Goal: Information Seeking & Learning: Learn about a topic

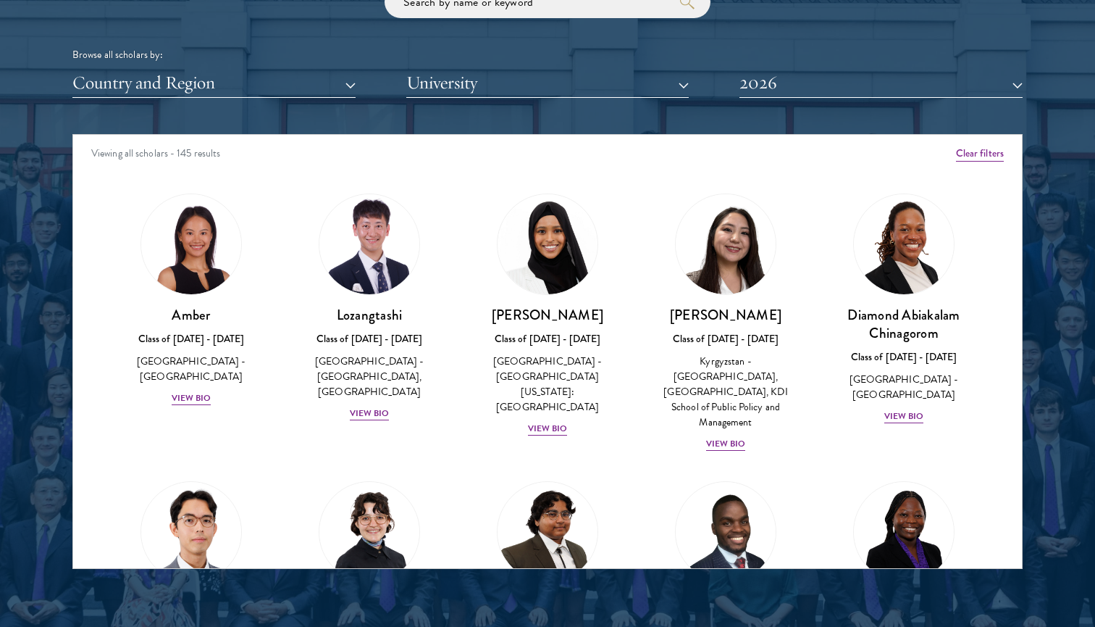
scroll to position [1805, 0]
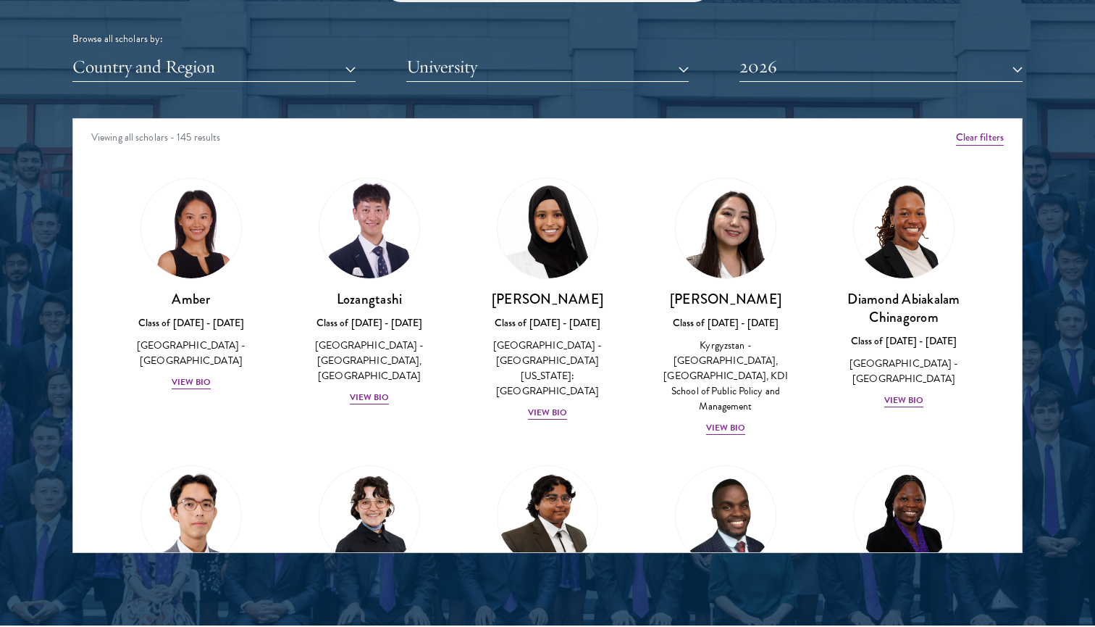
click at [593, 143] on div "Viewing all scholars - 145 results" at bounding box center [547, 139] width 949 height 41
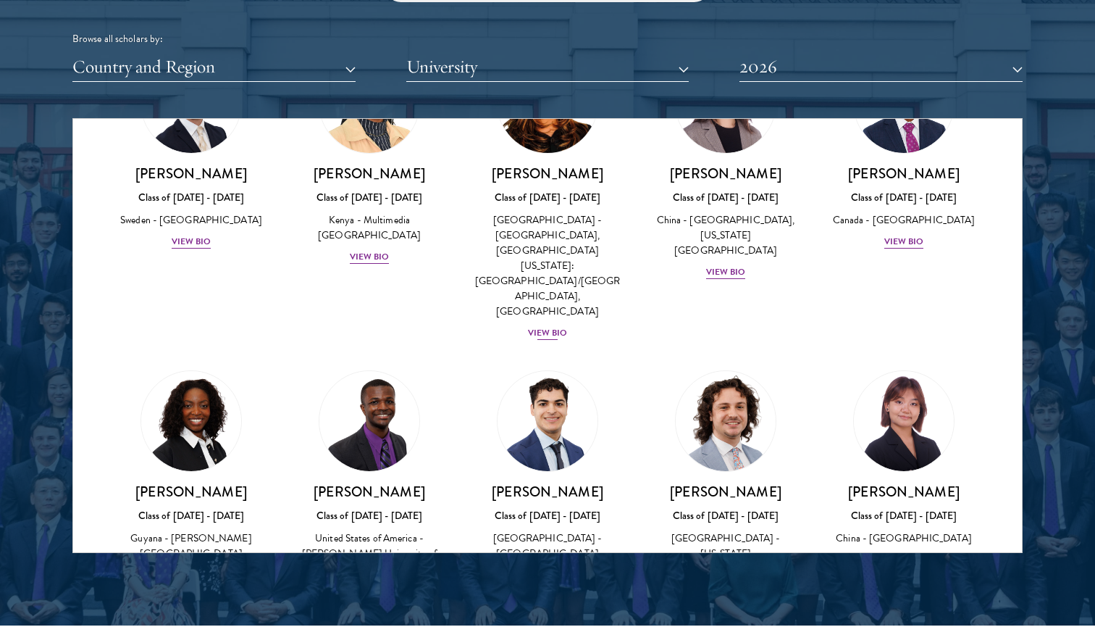
scroll to position [2349, 0]
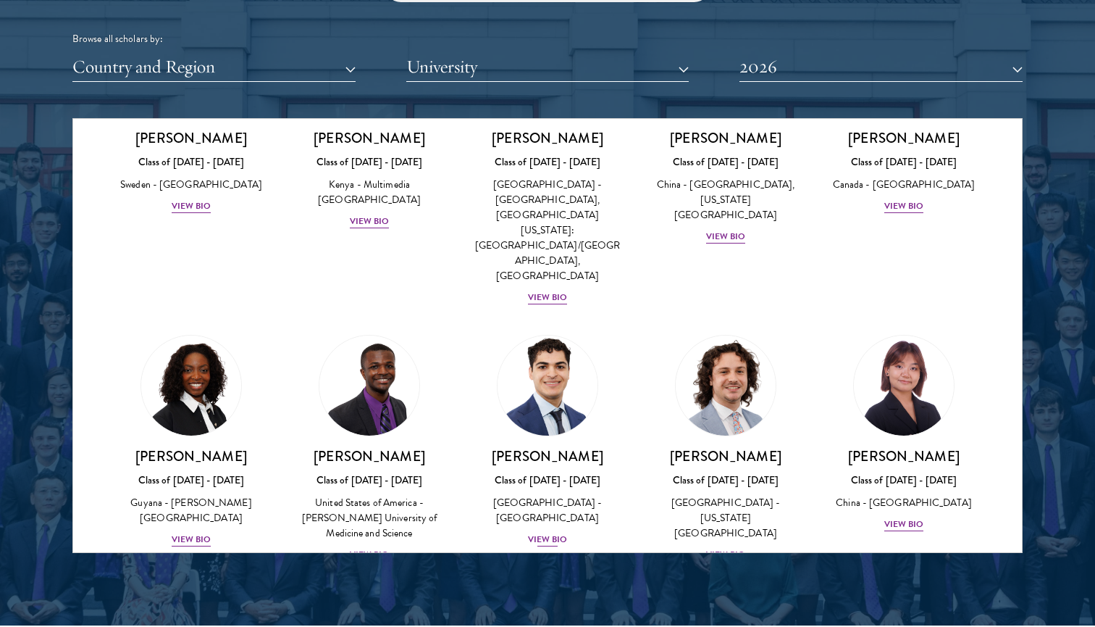
click at [590, 447] on div "[PERSON_NAME] Class of [DATE] - [DATE] [GEOGRAPHIC_DATA] - [GEOGRAPHIC_DATA] Vi…" at bounding box center [547, 497] width 149 height 101
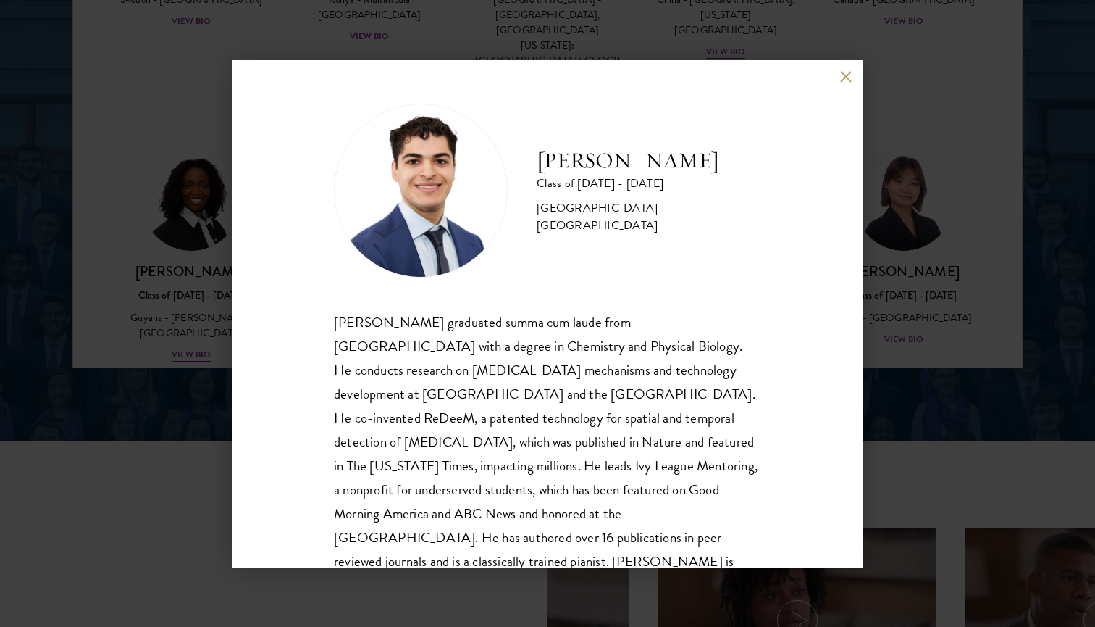
scroll to position [2006, 0]
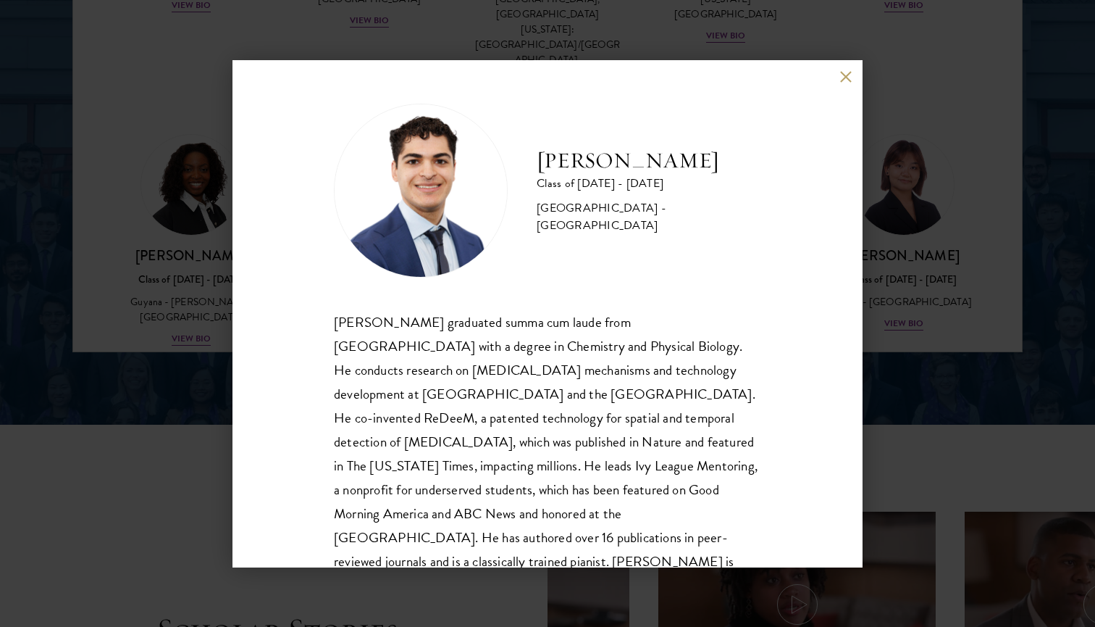
click at [582, 338] on div "[PERSON_NAME] graduated summa cum laude from [GEOGRAPHIC_DATA] with a degree in…" at bounding box center [547, 454] width 427 height 288
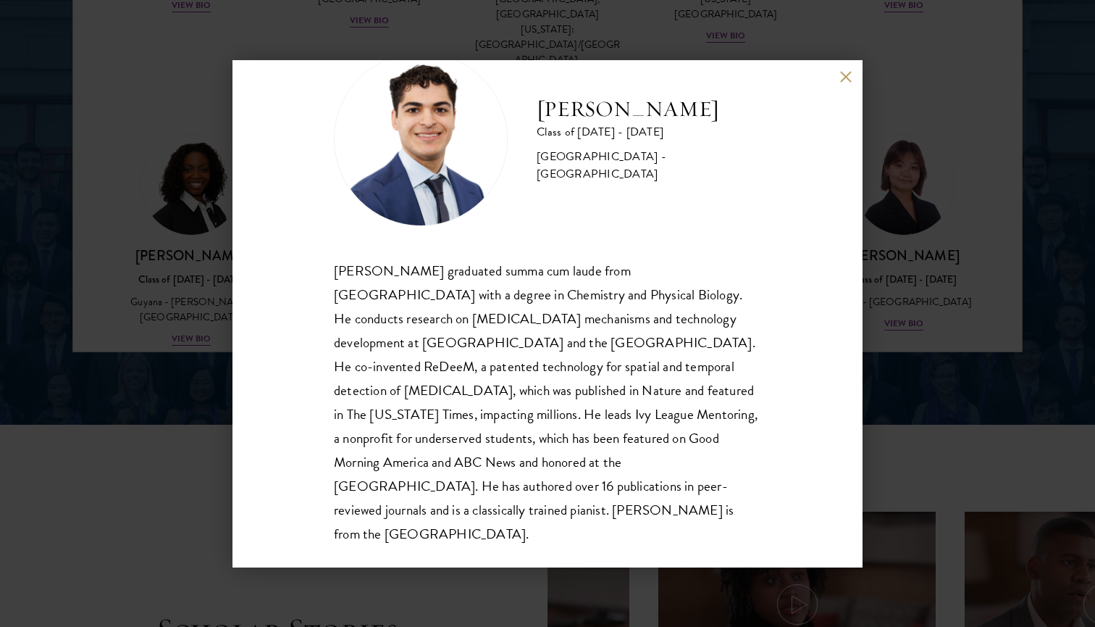
scroll to position [49, 0]
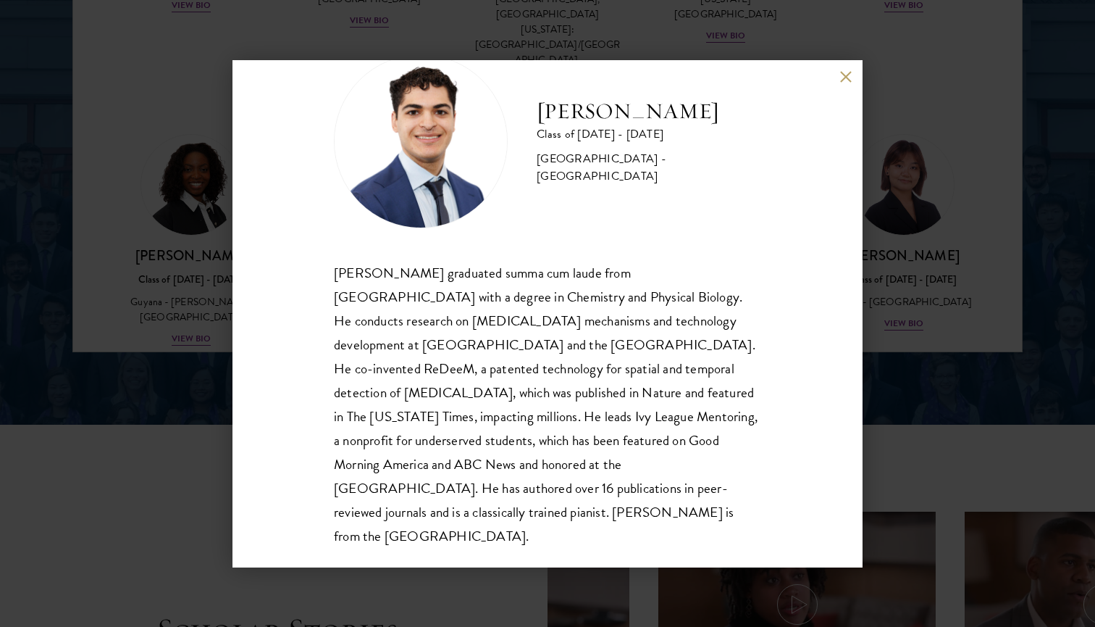
click at [837, 76] on div "[PERSON_NAME] Class of [DATE] - [DATE] [GEOGRAPHIC_DATA] - [GEOGRAPHIC_DATA] [P…" at bounding box center [548, 313] width 630 height 507
click at [842, 75] on button at bounding box center [846, 77] width 12 height 12
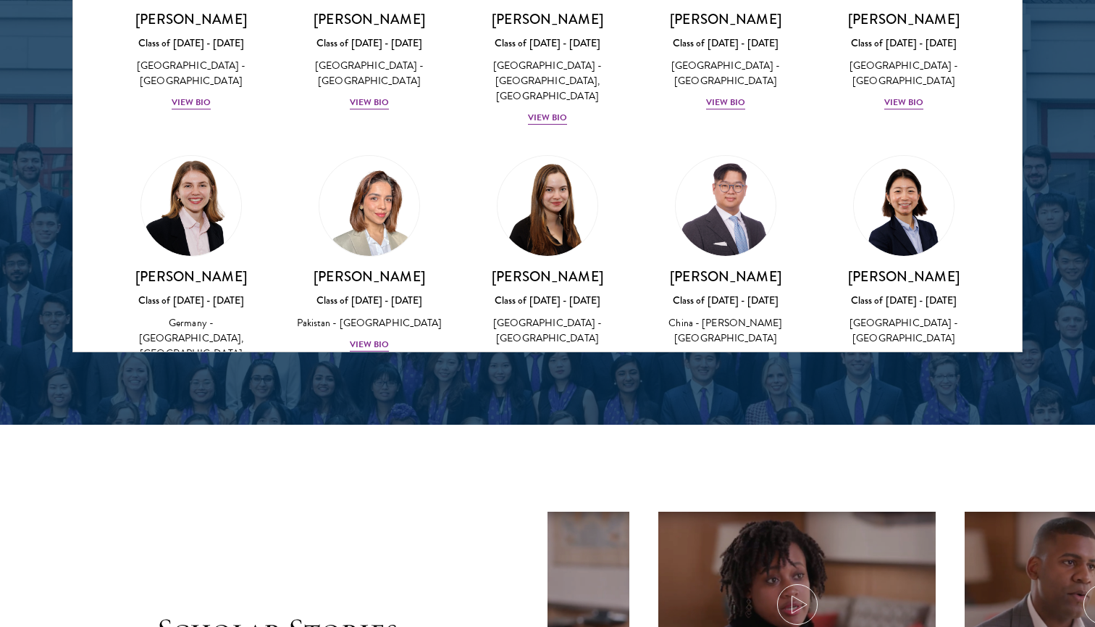
scroll to position [3426, 0]
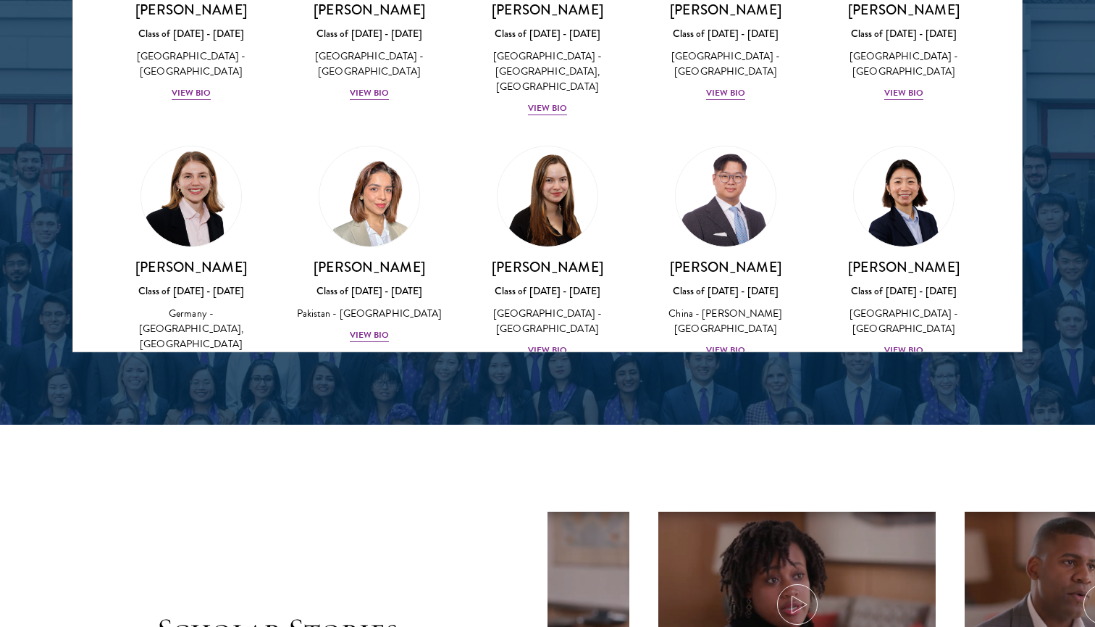
click at [722, 515] on h3 "[PERSON_NAME]" at bounding box center [725, 524] width 149 height 18
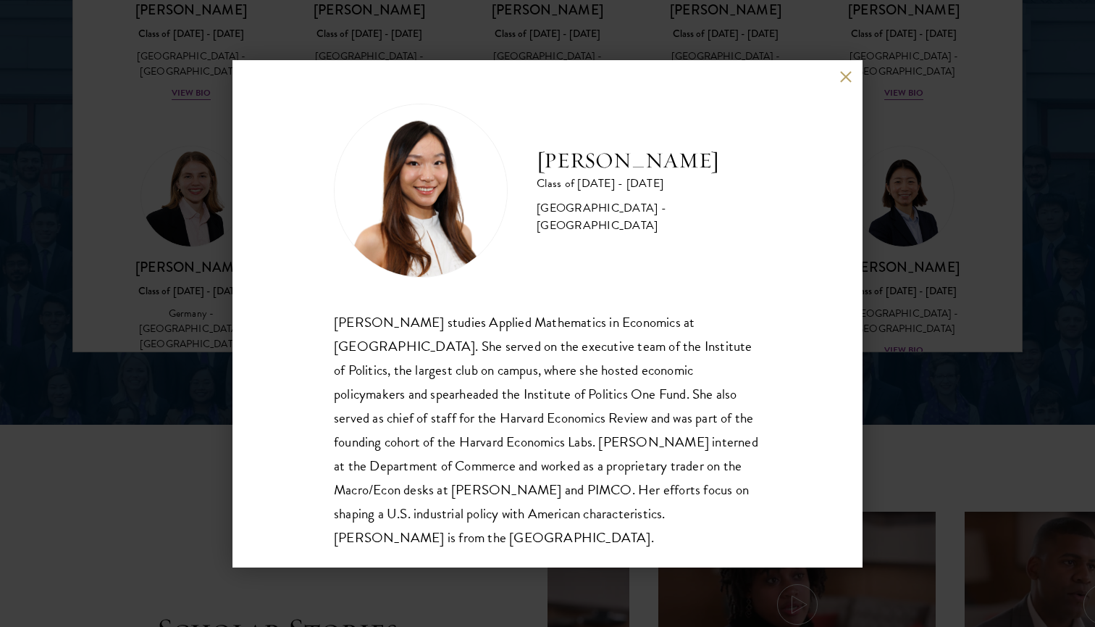
click at [842, 76] on button at bounding box center [846, 77] width 12 height 12
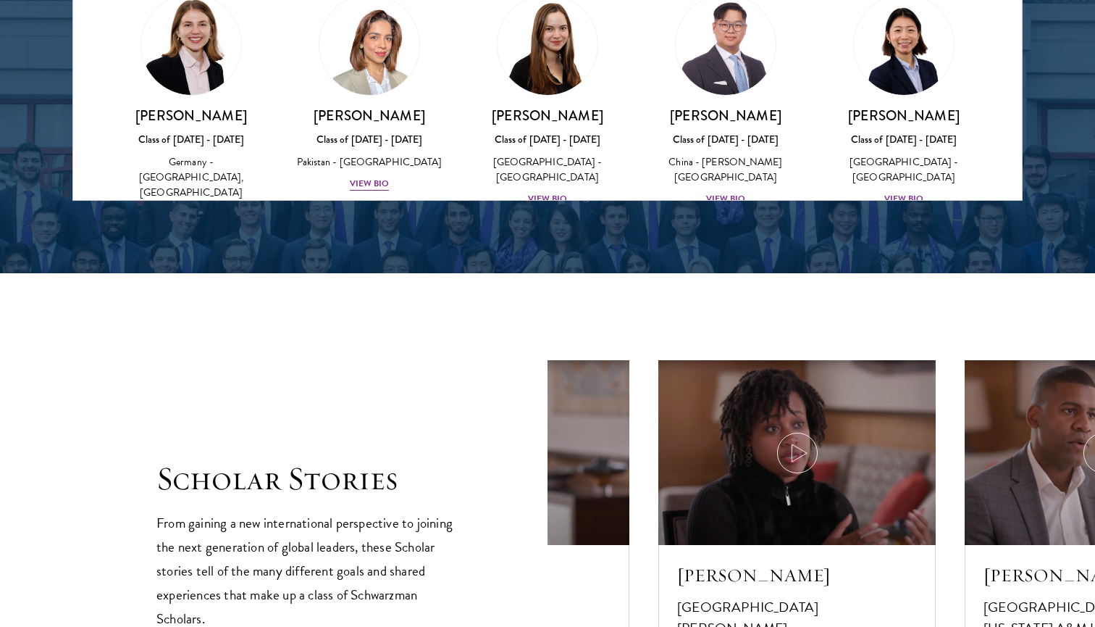
scroll to position [2166, 0]
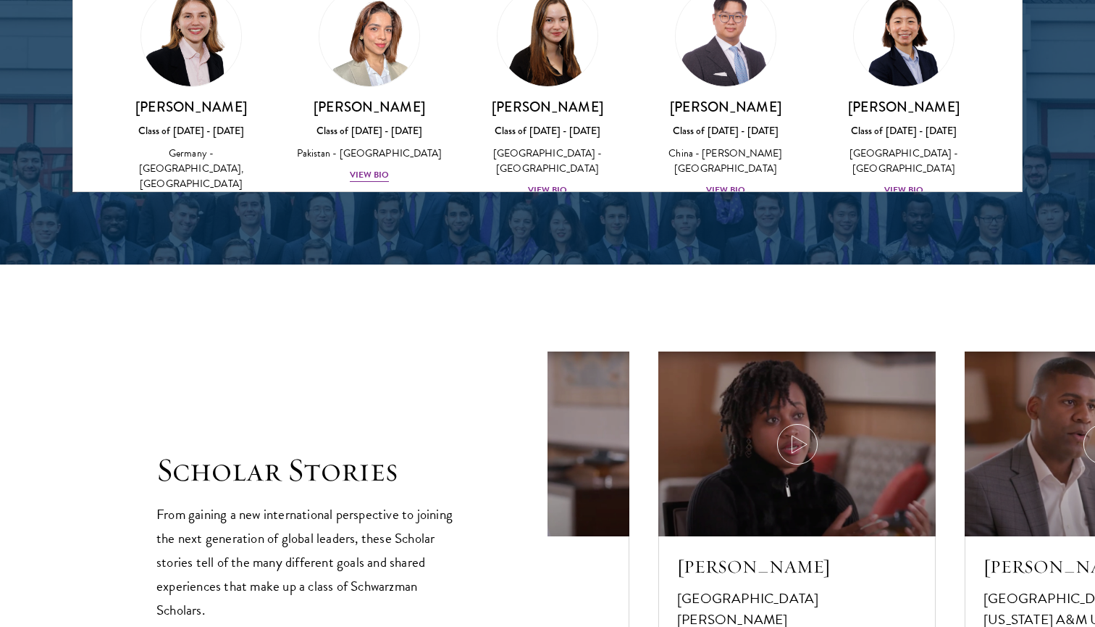
click at [808, 228] on div "[PERSON_NAME] Class of [DATE] - [DATE] [GEOGRAPHIC_DATA] - [GEOGRAPHIC_DATA] Vi…" at bounding box center [726, 349] width 178 height 242
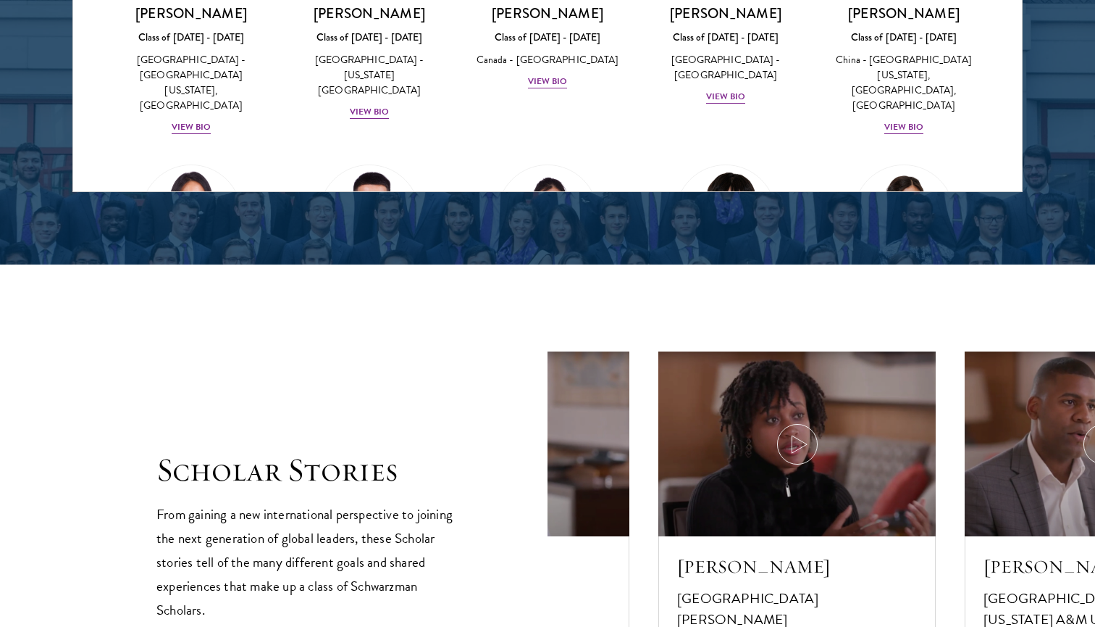
scroll to position [3778, 0]
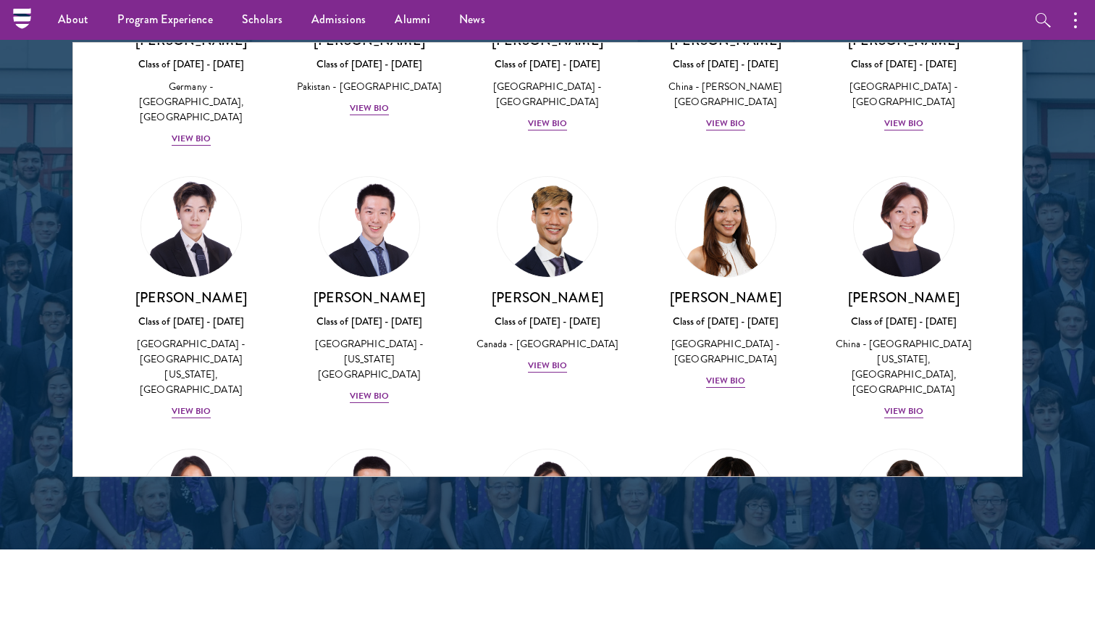
scroll to position [1875, 0]
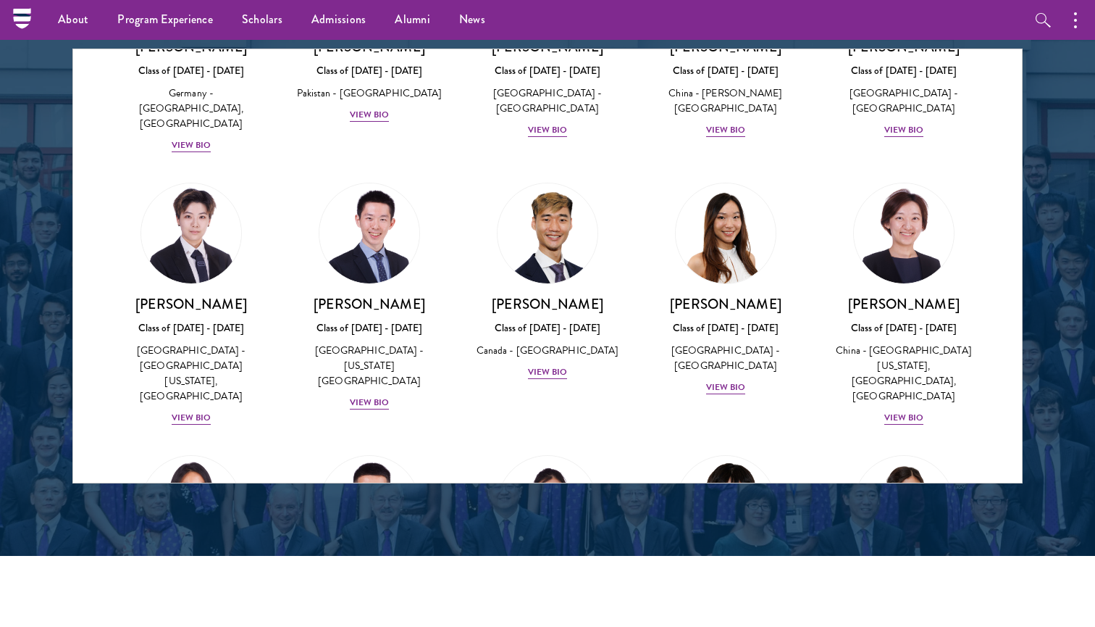
click at [809, 440] on div "[PERSON_NAME] Class of [DATE] - [DATE] [GEOGRAPHIC_DATA] - [GEOGRAPHIC_DATA] Vi…" at bounding box center [726, 553] width 178 height 227
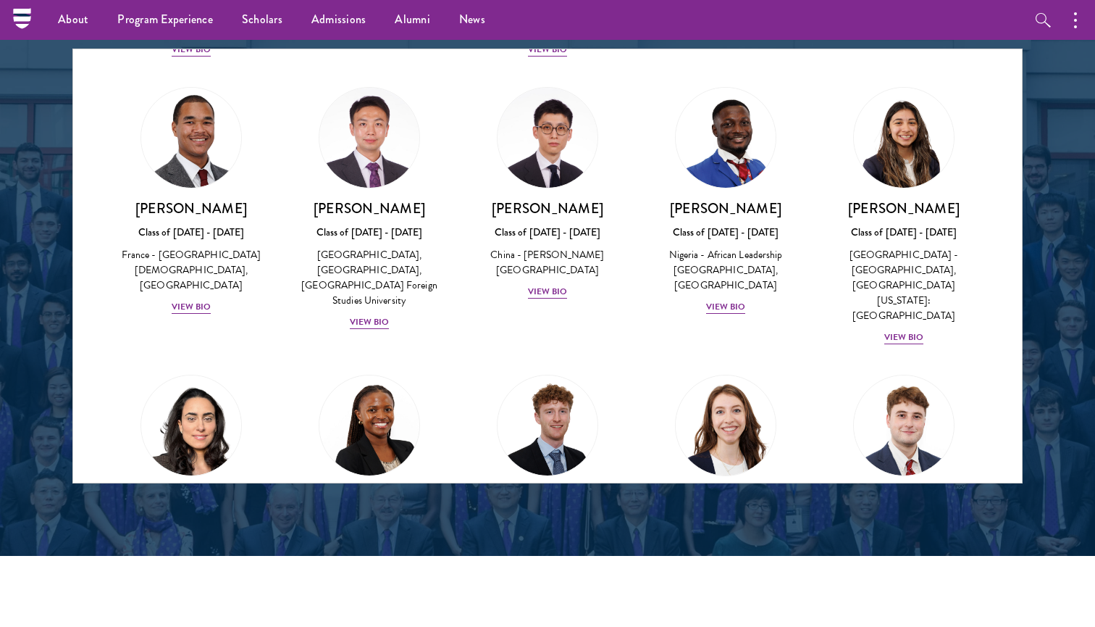
scroll to position [4456, 0]
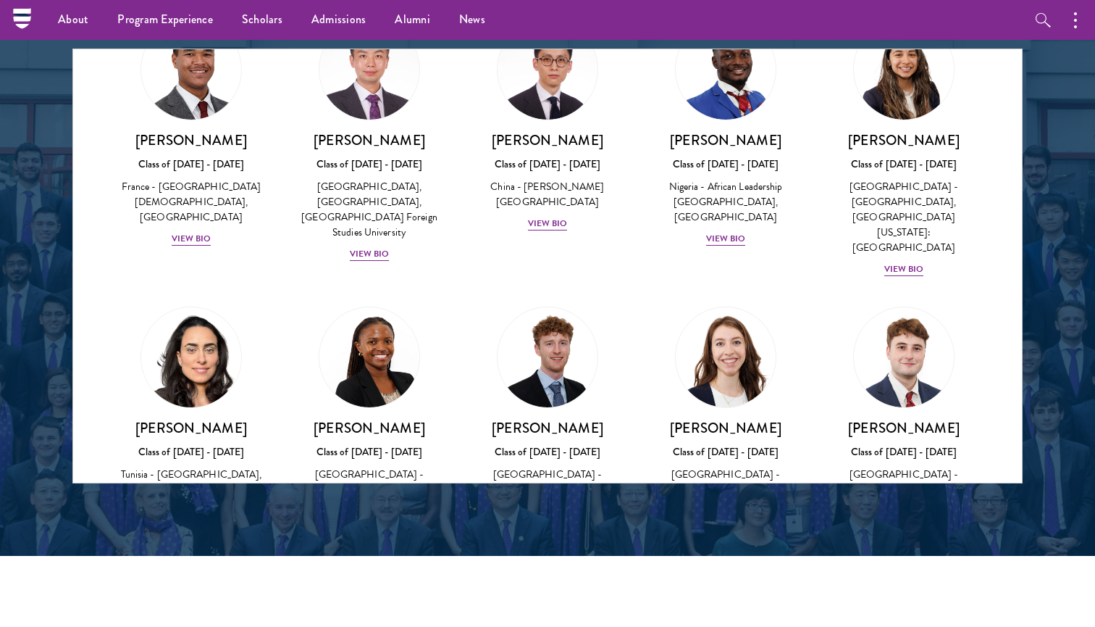
click at [219, 467] on div "Tunisia - [GEOGRAPHIC_DATA], [GEOGRAPHIC_DATA]" at bounding box center [191, 482] width 149 height 30
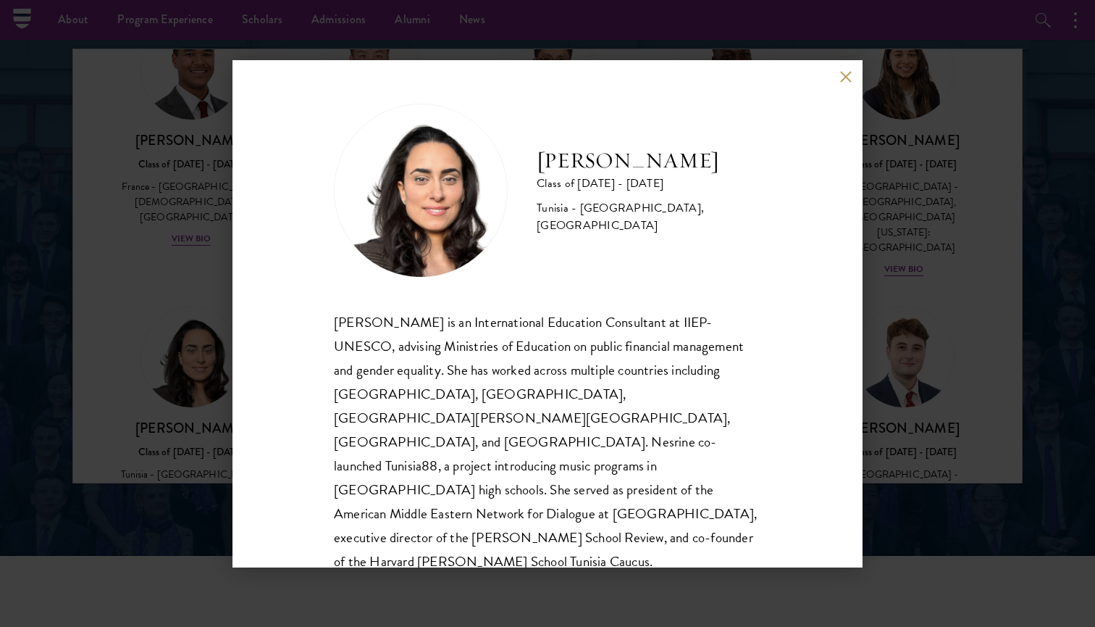
click at [196, 208] on div "[PERSON_NAME] Class of [DATE] - [DATE] [GEOGRAPHIC_DATA] - [GEOGRAPHIC_DATA], […" at bounding box center [547, 313] width 1095 height 627
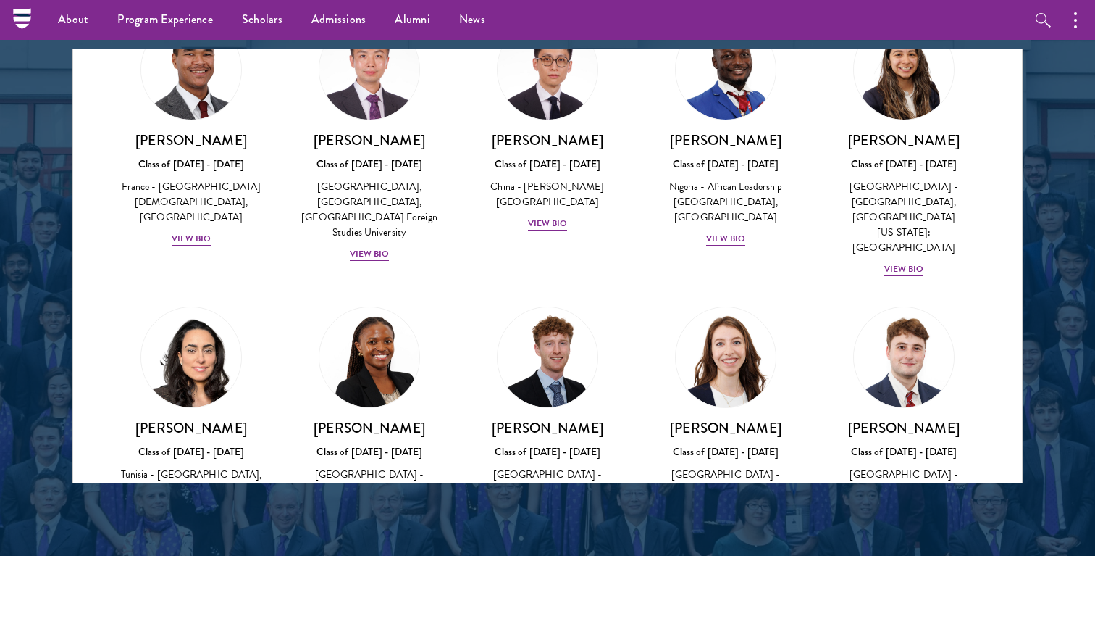
click at [400, 574] on img at bounding box center [369, 629] width 110 height 110
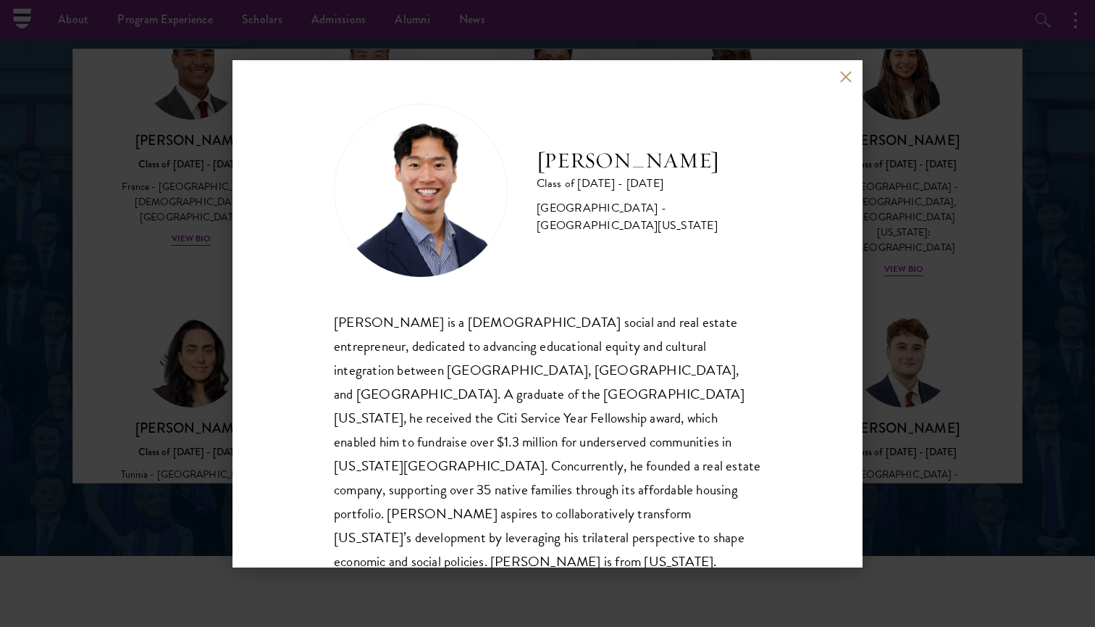
click at [213, 179] on div "[PERSON_NAME] Class of [DATE] - [DATE] [GEOGRAPHIC_DATA] - [GEOGRAPHIC_DATA][US…" at bounding box center [547, 313] width 1095 height 627
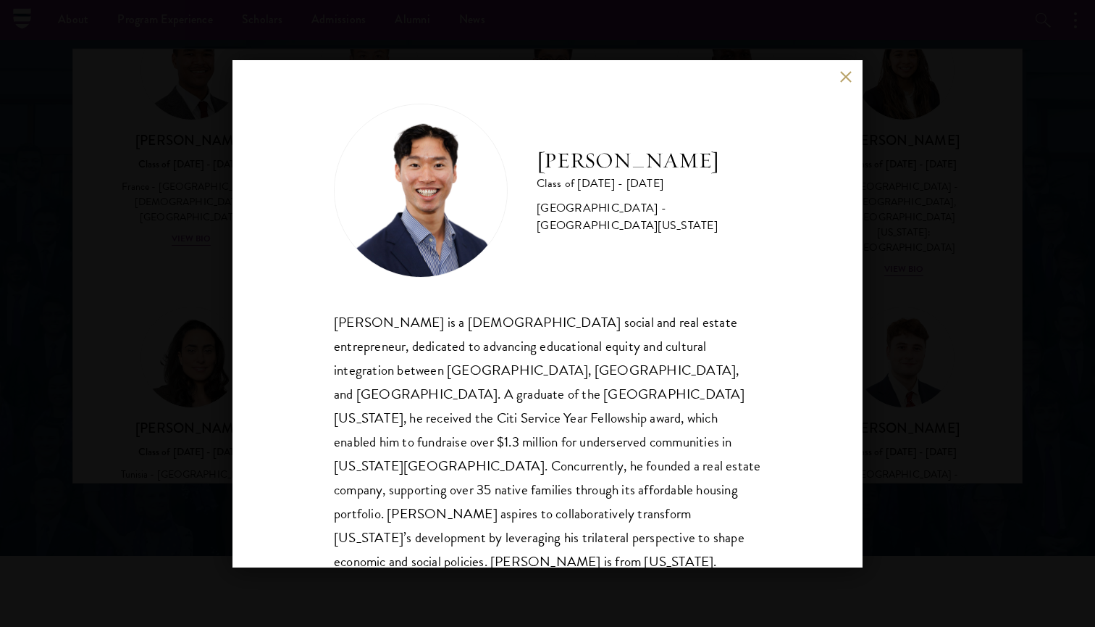
click at [236, 177] on div "[PERSON_NAME] Class of [DATE] - [DATE] [GEOGRAPHIC_DATA] - [GEOGRAPHIC_DATA][US…" at bounding box center [548, 313] width 630 height 507
click at [212, 180] on div "[PERSON_NAME] Class of [DATE] - [DATE] [GEOGRAPHIC_DATA] - [GEOGRAPHIC_DATA][US…" at bounding box center [547, 313] width 1095 height 627
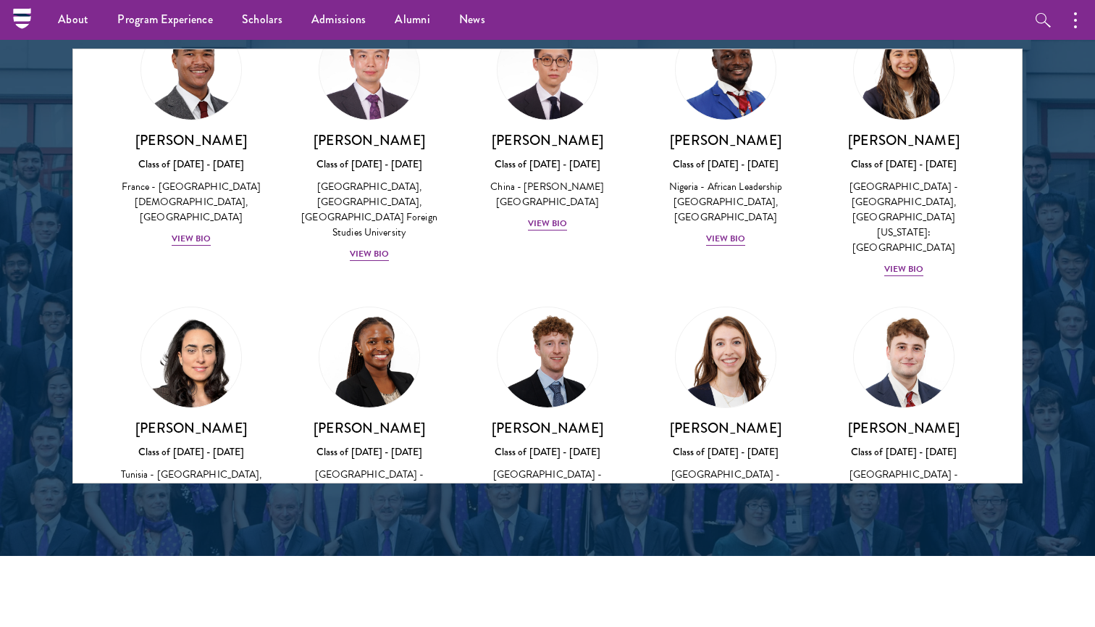
click at [854, 292] on div "[PERSON_NAME] Class of [DATE] - [DATE] [GEOGRAPHIC_DATA] - [US_STATE][GEOGRAPHI…" at bounding box center [904, 428] width 178 height 272
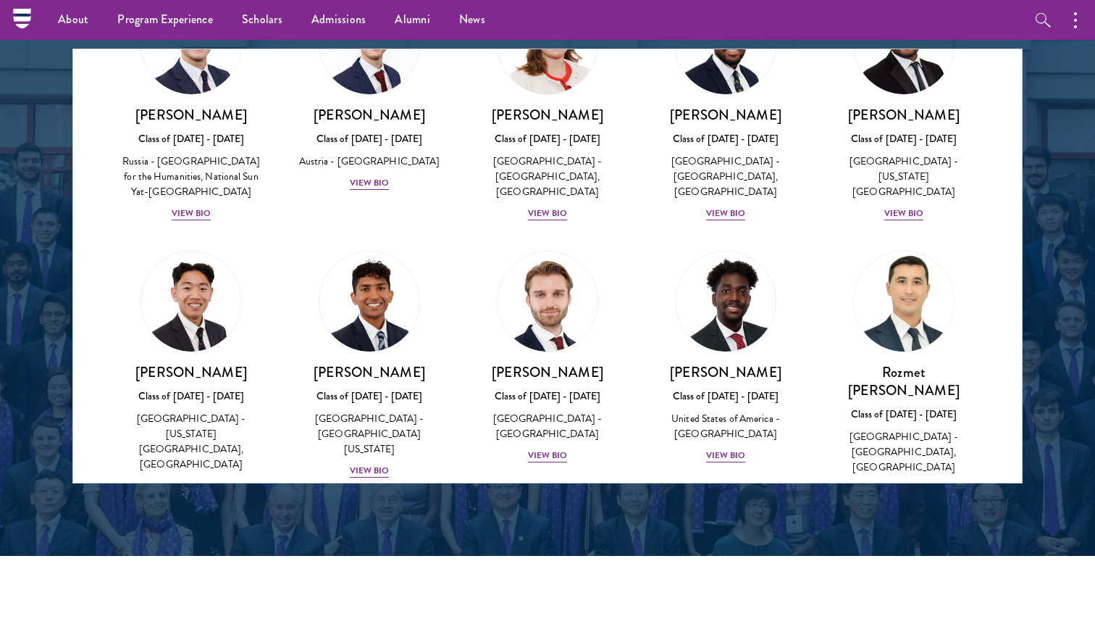
scroll to position [6367, 0]
